Goal: Navigation & Orientation: Find specific page/section

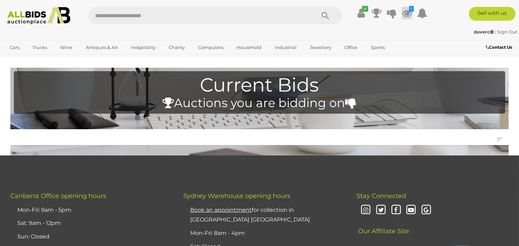
click at [406, 13] on icon at bounding box center [407, 13] width 10 height 12
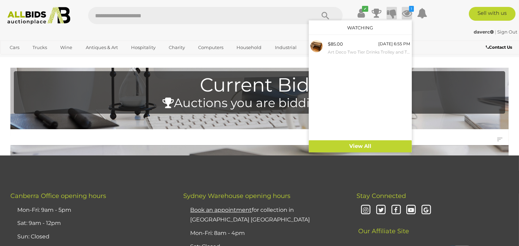
click at [390, 14] on icon at bounding box center [392, 13] width 10 height 12
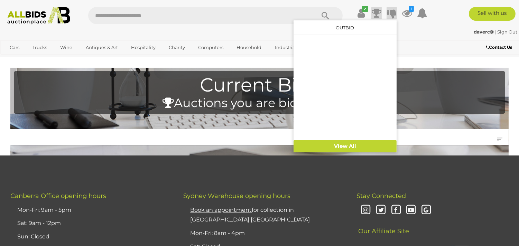
click at [375, 10] on icon at bounding box center [377, 13] width 10 height 12
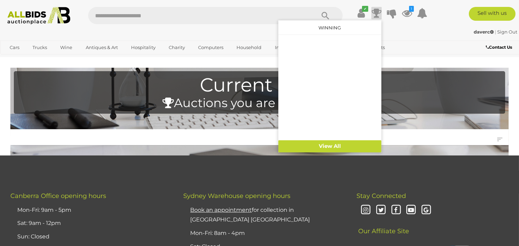
click at [455, 33] on div "daverc | Sign Out" at bounding box center [260, 32] width 516 height 8
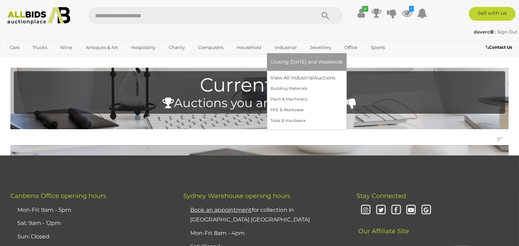
click at [282, 49] on link "Industrial" at bounding box center [286, 47] width 31 height 11
click at [287, 75] on link "View All Industrial Auctions" at bounding box center [307, 78] width 73 height 11
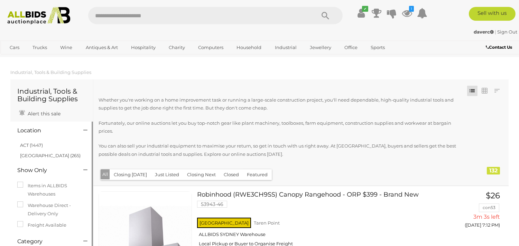
click at [36, 143] on link "ACT (1447)" at bounding box center [31, 146] width 23 height 6
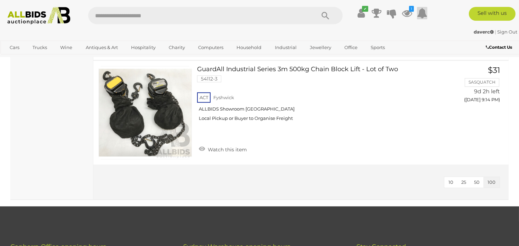
scroll to position [7290, 0]
